Goal: Find specific page/section: Find specific page/section

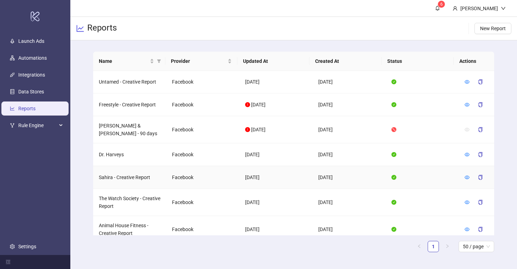
scroll to position [160, 0]
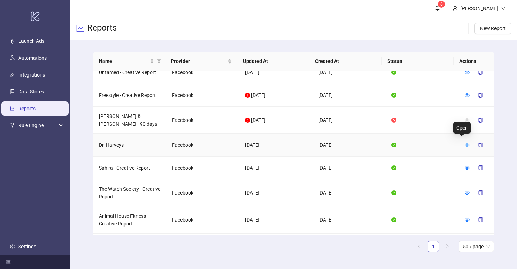
click at [464, 143] on icon "eye" at bounding box center [466, 145] width 5 height 5
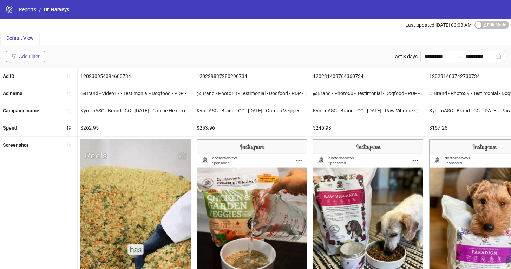
click at [27, 53] on button "Add Filter" at bounding box center [26, 56] width 40 height 11
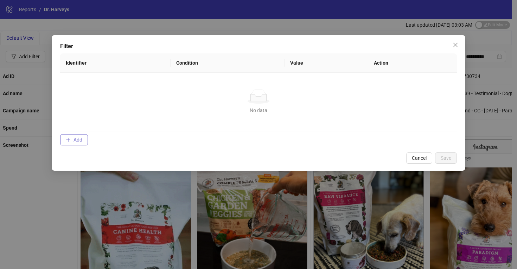
click at [77, 137] on span "Add" at bounding box center [77, 140] width 9 height 6
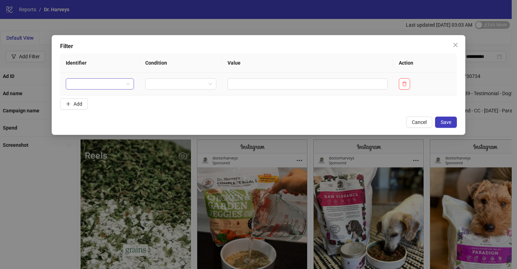
click at [106, 83] on input "search" at bounding box center [96, 84] width 53 height 11
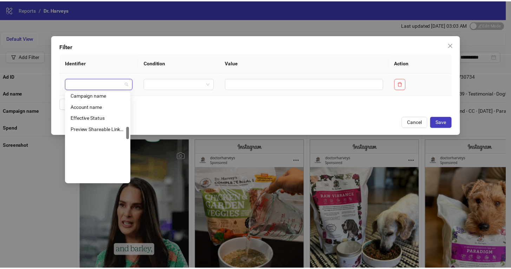
scroll to position [244, 0]
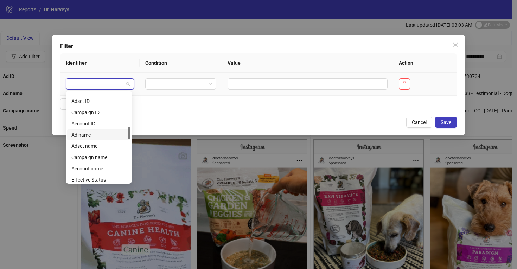
click at [102, 136] on div "Ad name" at bounding box center [98, 135] width 55 height 8
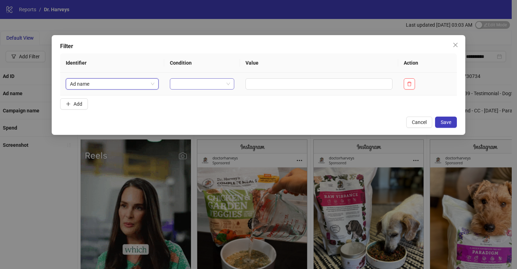
click at [189, 86] on input "search" at bounding box center [199, 84] width 50 height 11
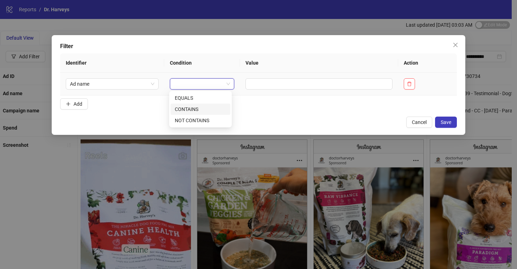
click at [192, 109] on div "CONTAINS" at bounding box center [200, 109] width 51 height 8
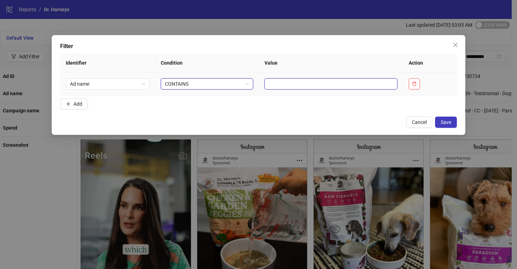
click at [290, 79] on input "text" at bounding box center [330, 83] width 133 height 11
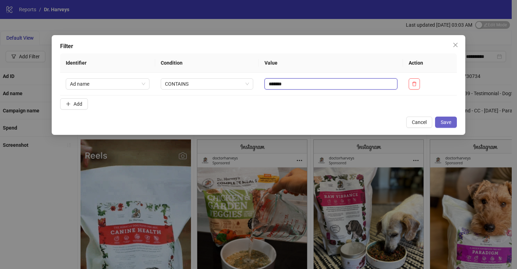
type input "*******"
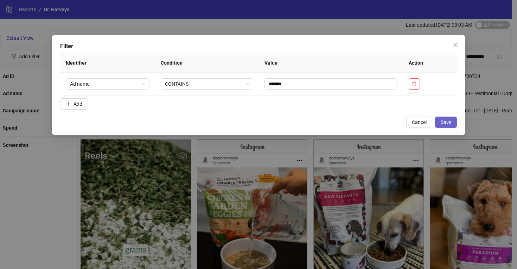
click at [442, 124] on span "Save" at bounding box center [445, 122] width 11 height 6
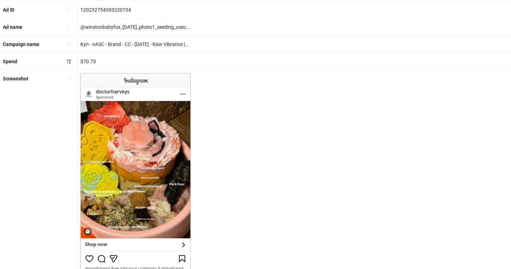
scroll to position [0, 0]
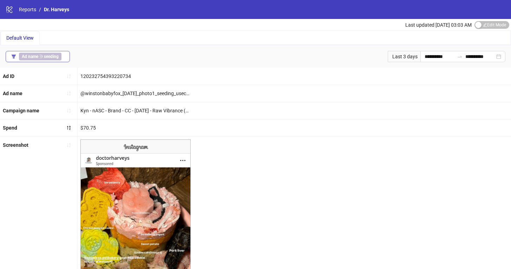
click at [61, 55] on div "Ad name ∋ seeding" at bounding box center [41, 57] width 45 height 8
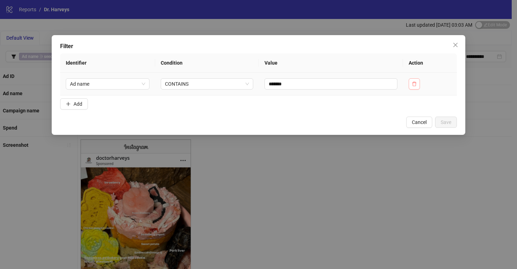
click at [414, 87] on button "button" at bounding box center [413, 83] width 11 height 11
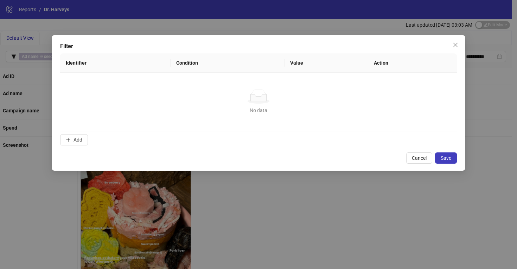
click at [450, 30] on div "Filter Identifier Condition Value Action No data No data Add Cancel Save" at bounding box center [258, 134] width 517 height 269
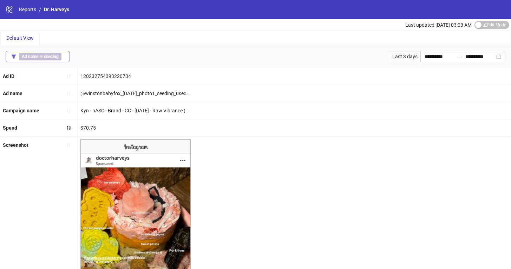
click at [64, 57] on button "Ad name ∋ seeding" at bounding box center [38, 56] width 64 height 11
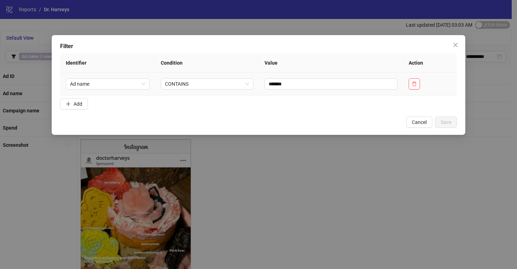
click at [421, 82] on td at bounding box center [430, 84] width 54 height 23
click at [419, 83] on button "button" at bounding box center [413, 83] width 11 height 11
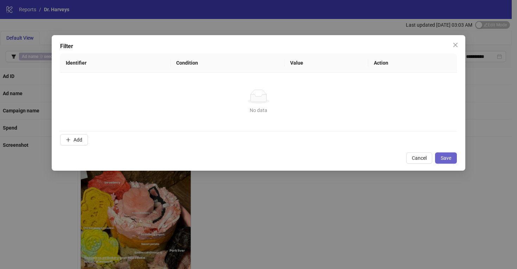
drag, startPoint x: 449, startPoint y: 161, endPoint x: 435, endPoint y: 155, distance: 14.8
click at [448, 161] on button "Save" at bounding box center [446, 158] width 22 height 11
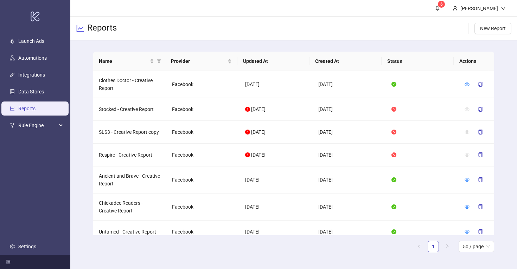
click at [214, 32] on div "Reports New Report" at bounding box center [293, 29] width 446 height 24
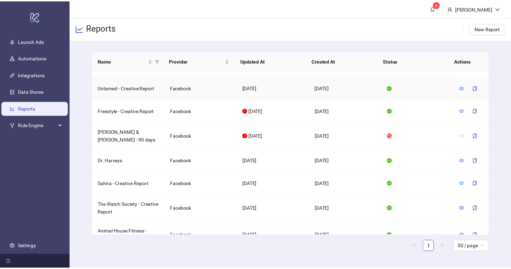
scroll to position [145, 0]
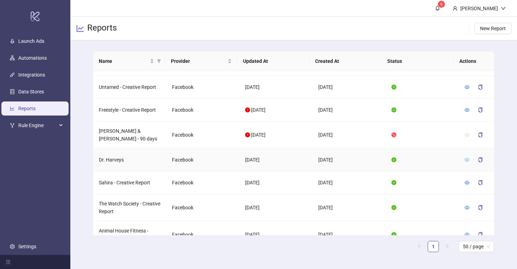
click at [464, 157] on icon "eye" at bounding box center [466, 159] width 5 height 5
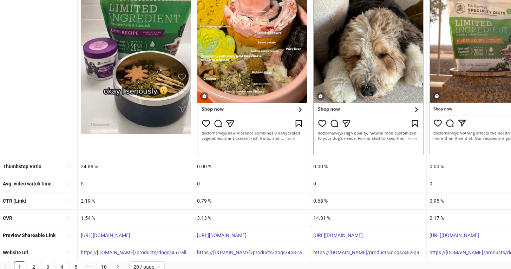
scroll to position [210, 0]
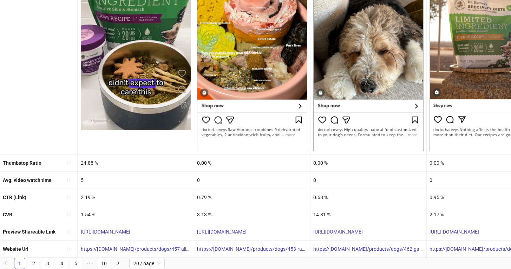
drag, startPoint x: 275, startPoint y: 224, endPoint x: 195, endPoint y: 227, distance: 79.8
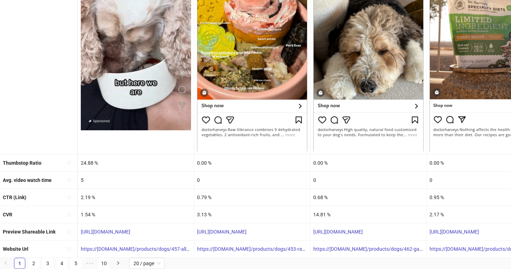
click at [195, 227] on div "[URL][DOMAIN_NAME]" at bounding box center [252, 231] width 116 height 17
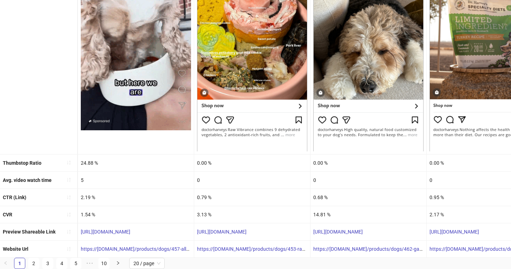
copy link "[URL][DOMAIN_NAME]"
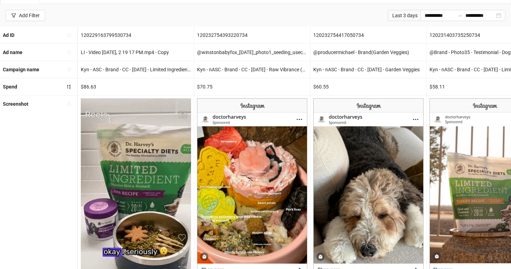
scroll to position [0, 0]
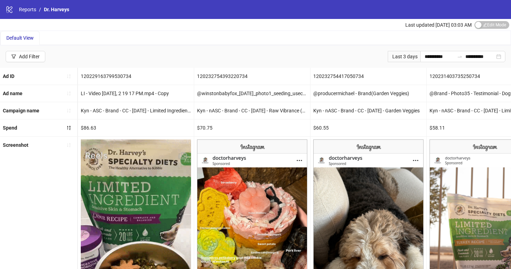
click at [395, 56] on div "Last 3 days" at bounding box center [404, 56] width 33 height 11
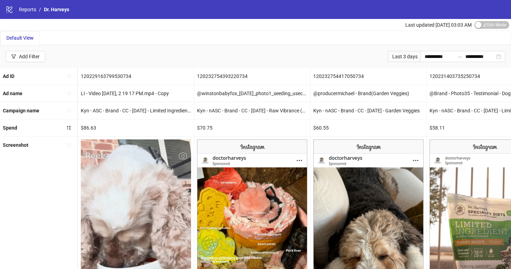
click at [408, 57] on div "Last 3 days" at bounding box center [404, 56] width 33 height 11
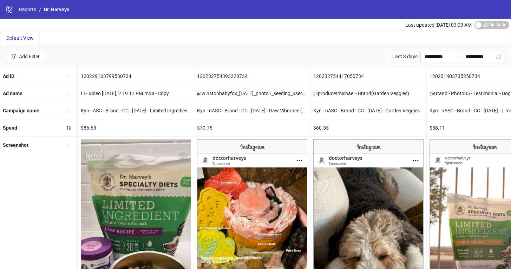
click at [415, 54] on div "Last 3 days" at bounding box center [404, 56] width 33 height 11
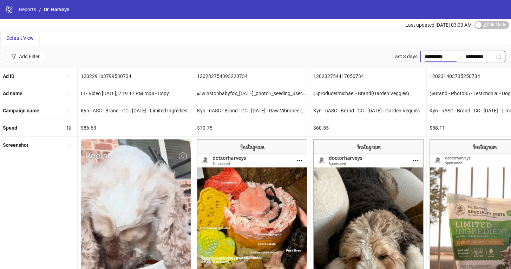
click at [425, 55] on input "**********" at bounding box center [440, 57] width 30 height 8
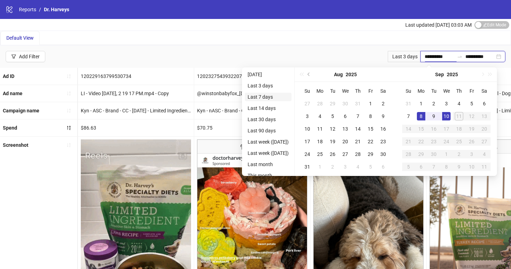
type input "**********"
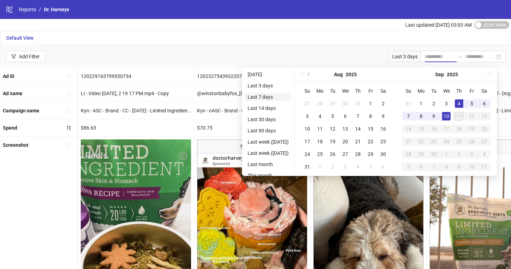
click at [266, 98] on li "Last 7 days" at bounding box center [268, 97] width 47 height 8
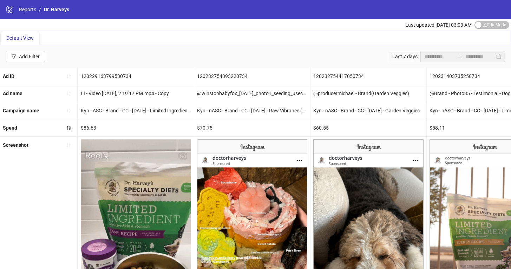
click at [221, 65] on div "**********" at bounding box center [255, 56] width 511 height 22
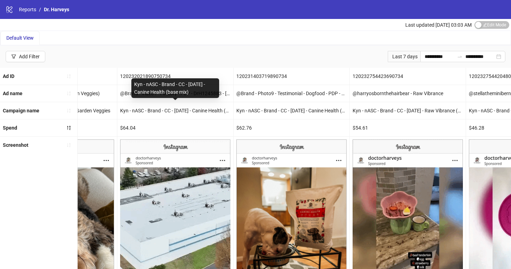
scroll to position [0, 1603]
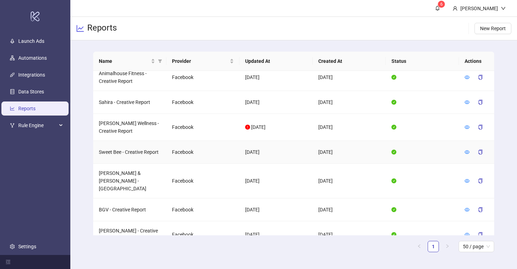
scroll to position [614, 0]
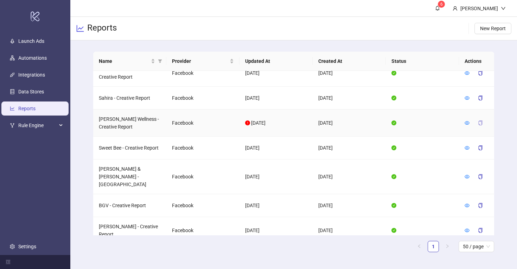
click at [479, 121] on icon "copy" at bounding box center [480, 123] width 5 height 5
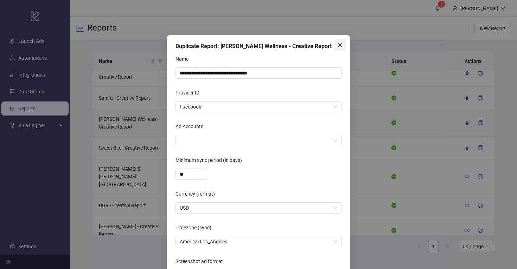
click at [339, 45] on icon "close" at bounding box center [340, 45] width 6 height 6
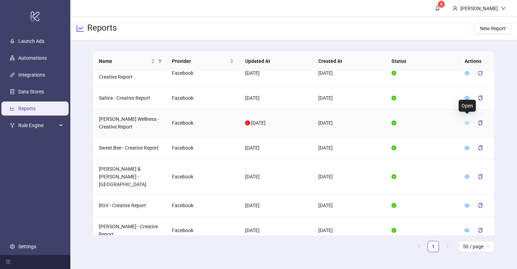
click at [466, 121] on icon "eye" at bounding box center [466, 123] width 5 height 5
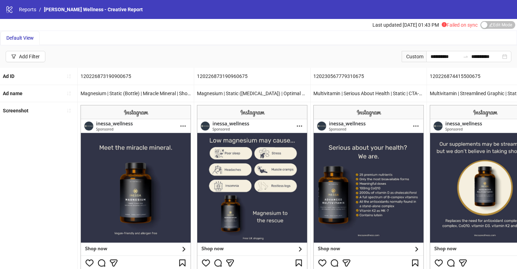
click at [443, 25] on icon "exclamation-circle" at bounding box center [443, 24] width 5 height 5
click at [462, 25] on span "Failed on sync" at bounding box center [459, 25] width 36 height 6
click at [27, 9] on link "Reports" at bounding box center [28, 10] width 20 height 8
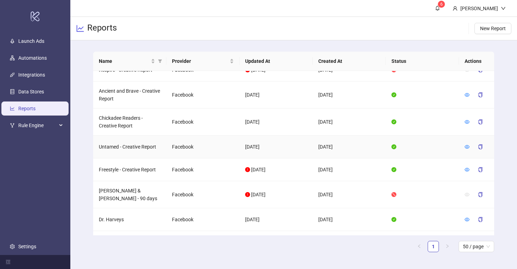
scroll to position [86, 0]
click at [482, 250] on span "50 / page" at bounding box center [475, 246] width 27 height 11
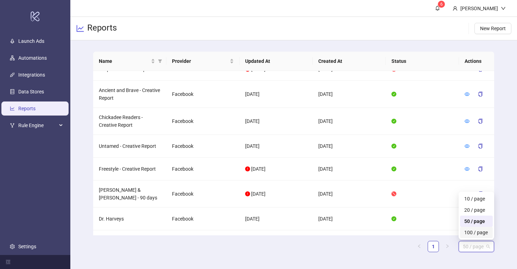
click at [475, 228] on div "100 / page" at bounding box center [476, 232] width 33 height 11
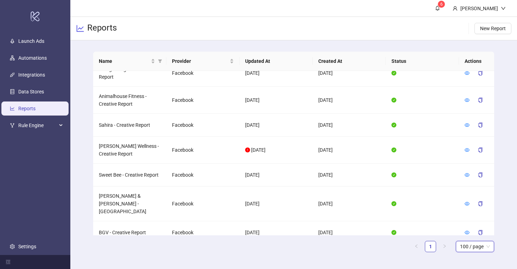
scroll to position [586, 0]
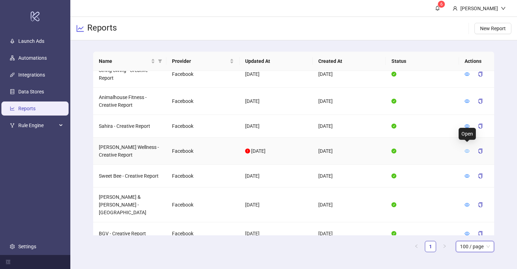
click at [468, 149] on icon "eye" at bounding box center [466, 151] width 5 height 5
